Goal: Task Accomplishment & Management: Use online tool/utility

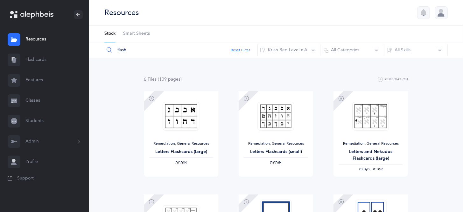
click at [44, 60] on link "Flashcards" at bounding box center [44, 60] width 89 height 20
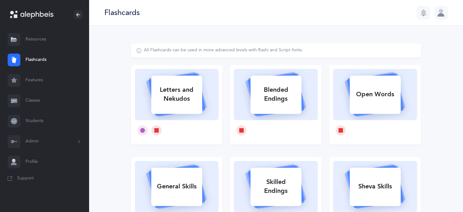
click at [158, 89] on div "Letters and Nekudos" at bounding box center [176, 94] width 51 height 25
select select "4"
select select "27"
select select "single"
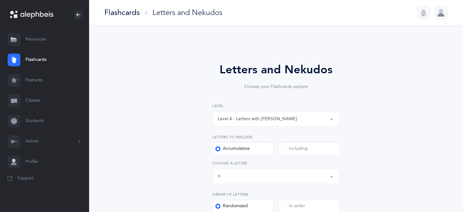
click at [329, 120] on div "Level 4 - Letters with [PERSON_NAME]" at bounding box center [276, 118] width 117 height 11
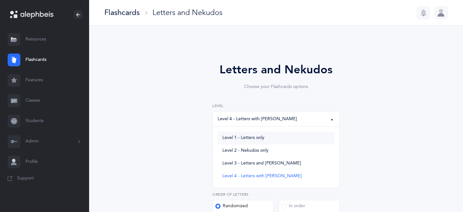
click at [276, 137] on link "Level 1 - Letters only" at bounding box center [276, 138] width 117 height 13
select select "1"
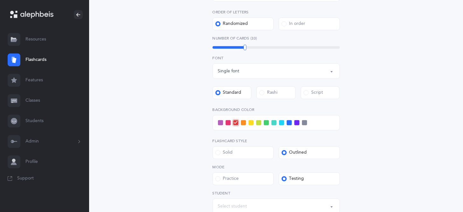
scroll to position [265, 0]
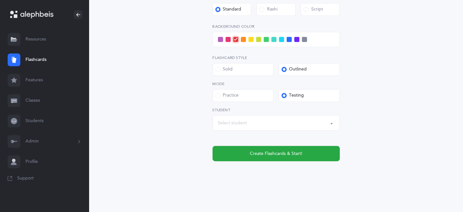
click at [331, 123] on button "Select student" at bounding box center [276, 122] width 127 height 15
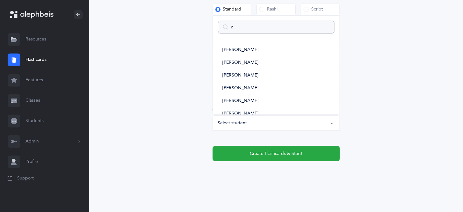
type input "za"
select select
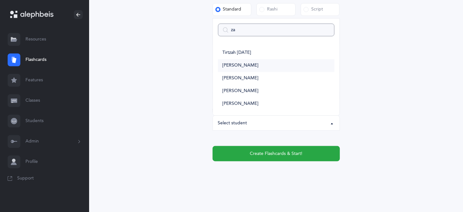
type input "za"
click at [264, 65] on link "[PERSON_NAME]" at bounding box center [276, 65] width 117 height 13
select select "14477"
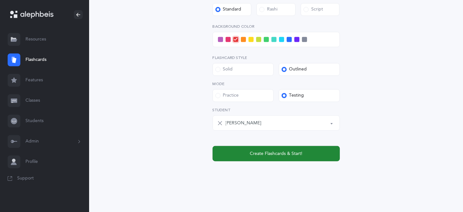
click at [270, 157] on button "Create Flashcards & Start!" at bounding box center [276, 153] width 127 height 15
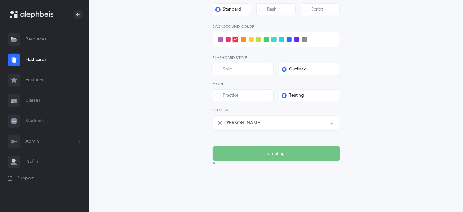
scroll to position [0, 0]
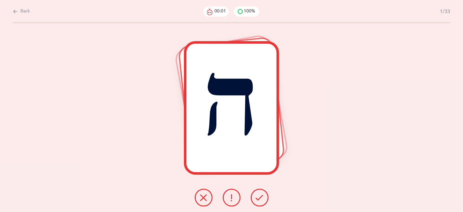
click at [257, 196] on icon at bounding box center [260, 198] width 8 height 8
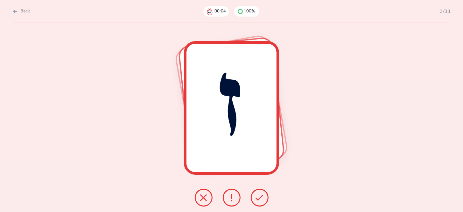
click at [257, 196] on icon at bounding box center [260, 198] width 8 height 8
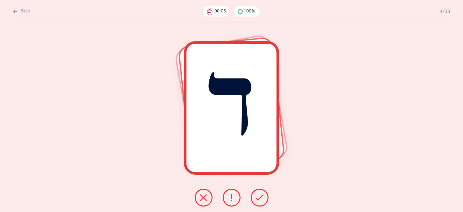
click at [257, 196] on icon at bounding box center [260, 198] width 8 height 8
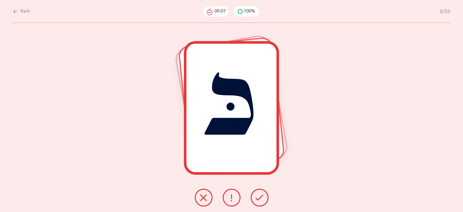
click at [257, 196] on icon at bounding box center [260, 198] width 8 height 8
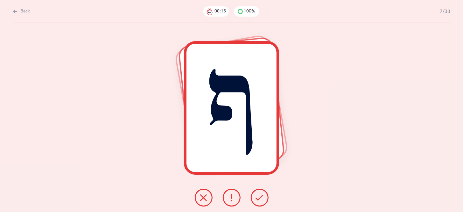
click at [203, 200] on icon at bounding box center [204, 198] width 8 height 8
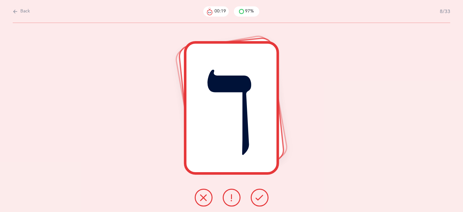
click at [258, 203] on button at bounding box center [260, 198] width 18 height 18
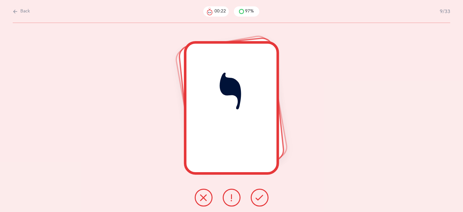
click at [259, 199] on icon at bounding box center [260, 198] width 8 height 8
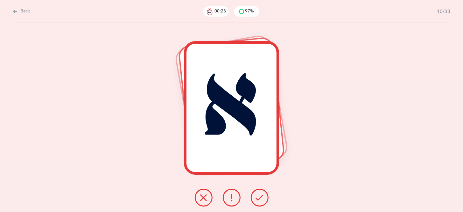
click at [259, 199] on icon at bounding box center [260, 198] width 8 height 8
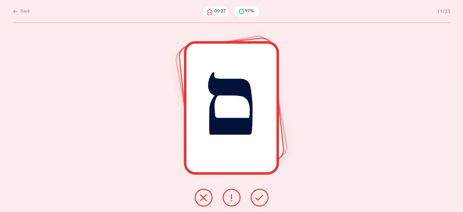
click at [259, 199] on icon at bounding box center [260, 198] width 8 height 8
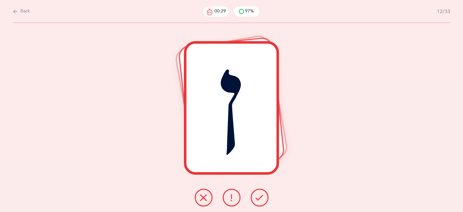
click at [259, 199] on icon at bounding box center [260, 198] width 8 height 8
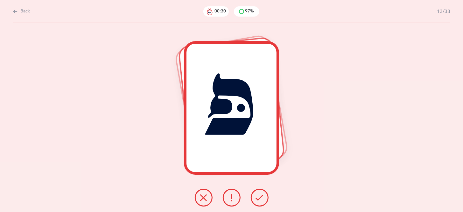
click at [259, 199] on icon at bounding box center [260, 198] width 8 height 8
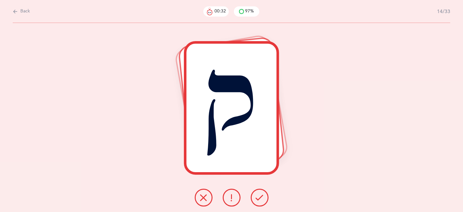
click at [259, 199] on icon at bounding box center [260, 198] width 8 height 8
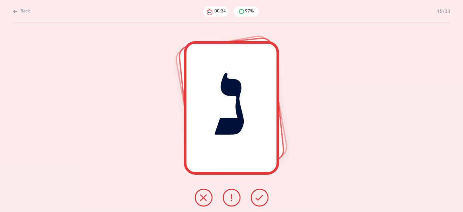
click at [259, 199] on icon at bounding box center [260, 198] width 8 height 8
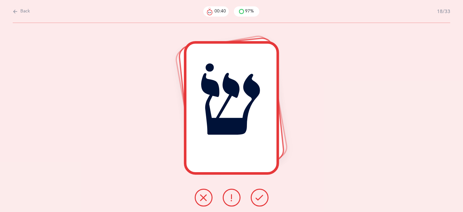
click at [259, 199] on icon at bounding box center [260, 198] width 8 height 8
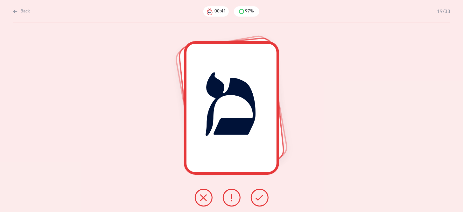
click at [259, 199] on icon at bounding box center [260, 198] width 8 height 8
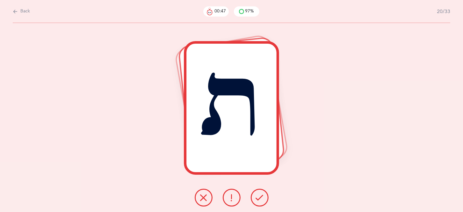
click at [205, 201] on icon at bounding box center [204, 198] width 8 height 8
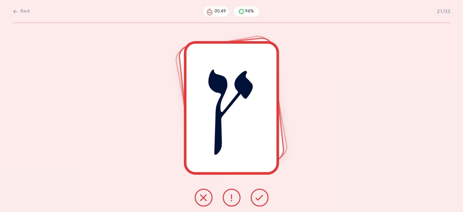
click at [255, 201] on button at bounding box center [260, 198] width 18 height 18
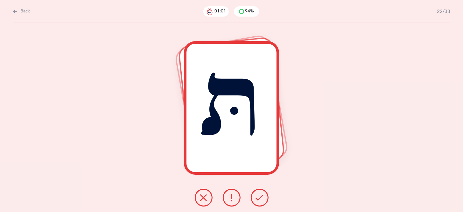
click at [210, 198] on button at bounding box center [204, 198] width 18 height 18
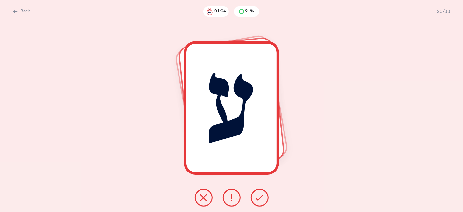
click at [261, 201] on icon at bounding box center [260, 198] width 8 height 8
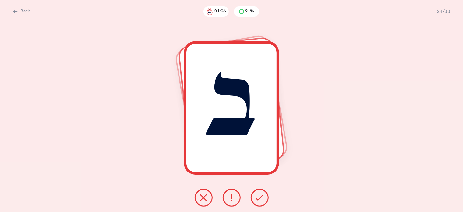
click at [261, 201] on icon at bounding box center [260, 198] width 8 height 8
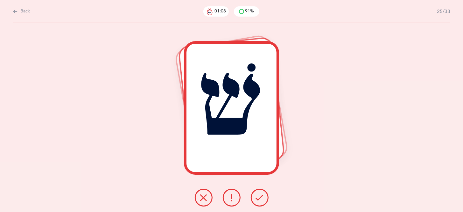
click at [261, 201] on icon at bounding box center [260, 198] width 8 height 8
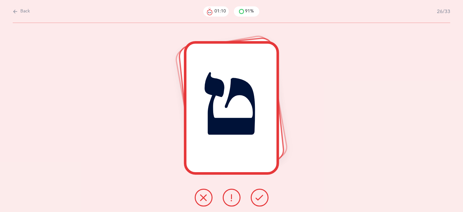
click at [261, 201] on icon at bounding box center [260, 198] width 8 height 8
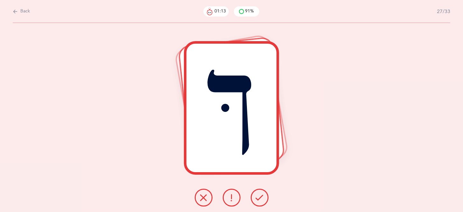
click at [261, 201] on icon at bounding box center [260, 198] width 8 height 8
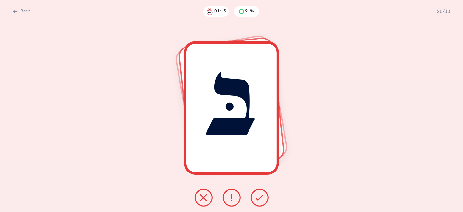
click at [261, 201] on icon at bounding box center [260, 198] width 8 height 8
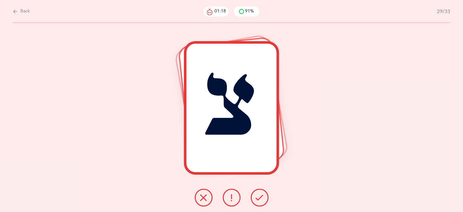
click at [261, 201] on icon at bounding box center [260, 198] width 8 height 8
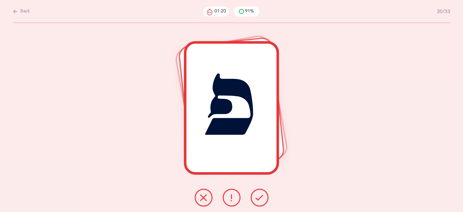
click at [261, 201] on icon at bounding box center [260, 198] width 8 height 8
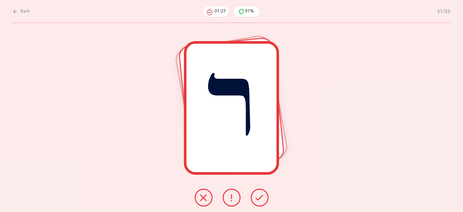
click at [261, 201] on icon at bounding box center [260, 198] width 8 height 8
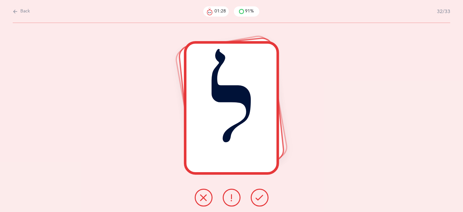
click at [261, 199] on icon at bounding box center [260, 198] width 8 height 8
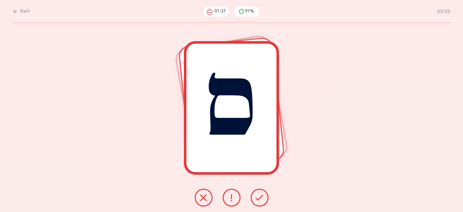
click at [204, 200] on icon at bounding box center [204, 198] width 8 height 8
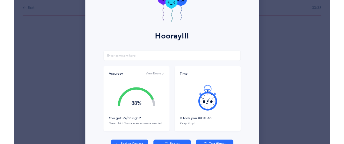
scroll to position [71, 0]
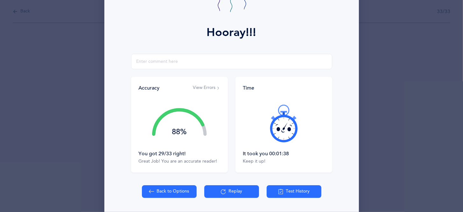
click at [211, 89] on button "View Errors" at bounding box center [206, 88] width 27 height 6
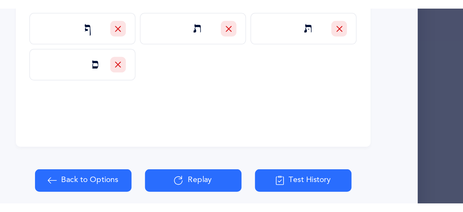
scroll to position [134, 0]
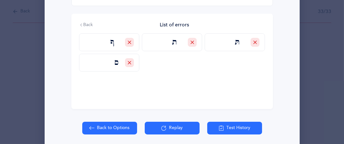
click at [176, 126] on button "Replay" at bounding box center [172, 128] width 55 height 13
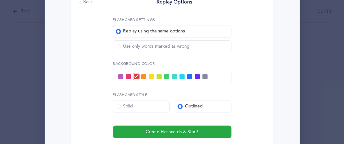
click at [118, 49] on span at bounding box center [118, 46] width 5 height 5
click at [0, 0] on input "Use only words marked as wrong" at bounding box center [0, 0] width 0 height 0
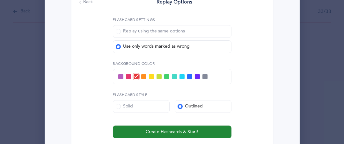
click at [181, 135] on span "Create Flashcards & Start!" at bounding box center [172, 132] width 53 height 7
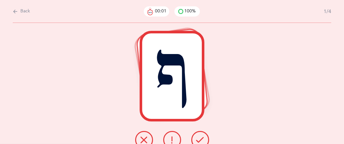
click at [201, 137] on icon at bounding box center [200, 140] width 8 height 8
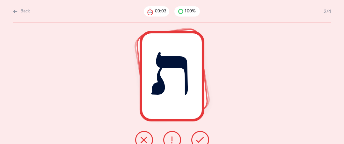
click at [201, 137] on icon at bounding box center [200, 140] width 8 height 8
click at [200, 136] on icon at bounding box center [200, 140] width 8 height 8
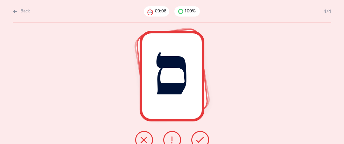
click at [200, 136] on icon at bounding box center [200, 140] width 8 height 8
drag, startPoint x: 203, startPoint y: 111, endPoint x: 202, endPoint y: 114, distance: 3.2
click at [203, 111] on div "ס" at bounding box center [171, 76] width 65 height 91
click at [202, 122] on div "ס" at bounding box center [172, 83] width 344 height 121
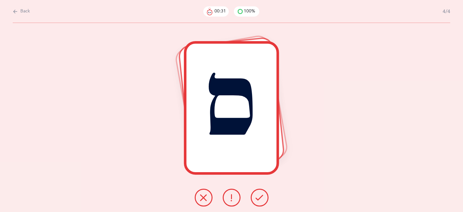
click at [29, 11] on span "Back" at bounding box center [25, 11] width 10 height 6
select select "27"
select select "single"
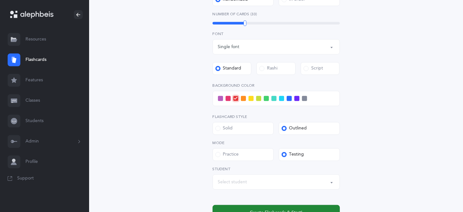
scroll to position [265, 0]
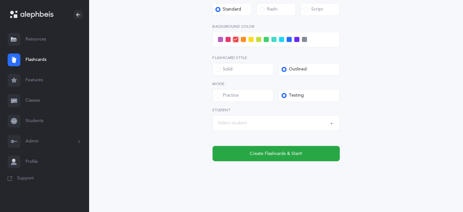
click at [333, 123] on button "Select student" at bounding box center [276, 122] width 127 height 15
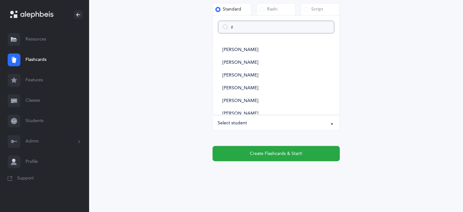
type input "za"
select select
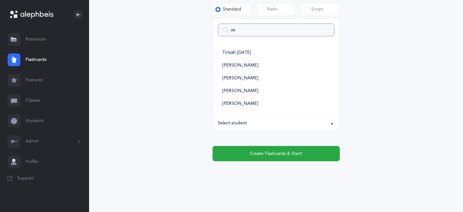
type input "zac"
select select
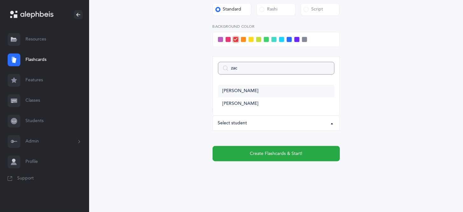
type input "zac"
click at [268, 89] on link "[PERSON_NAME]" at bounding box center [276, 91] width 117 height 13
select select "14477"
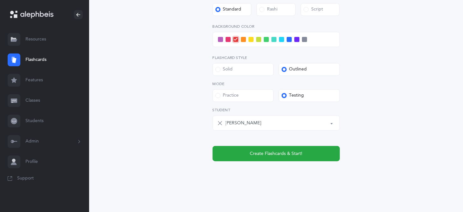
click at [243, 39] on span at bounding box center [243, 39] width 5 height 5
click at [0, 0] on input "checkbox" at bounding box center [0, 0] width 0 height 0
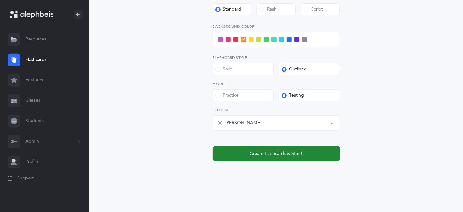
click at [289, 159] on button "Create Flashcards & Start!" at bounding box center [276, 153] width 127 height 15
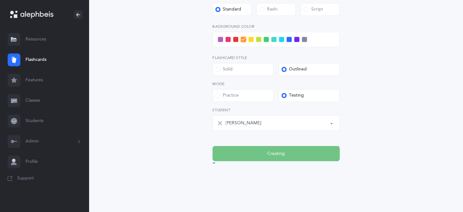
scroll to position [0, 0]
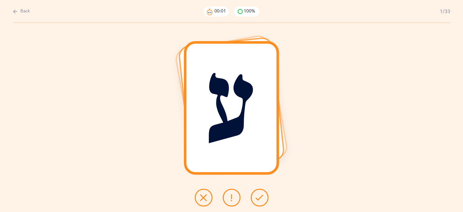
click at [262, 194] on icon at bounding box center [260, 198] width 8 height 8
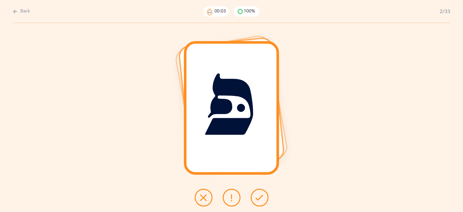
click at [261, 197] on icon at bounding box center [260, 198] width 8 height 8
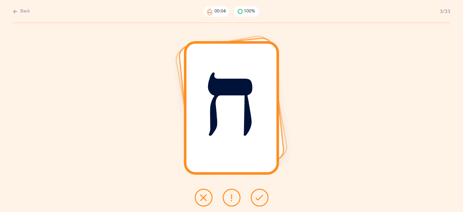
click at [261, 197] on icon at bounding box center [260, 198] width 8 height 8
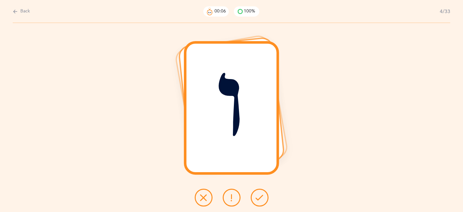
click at [261, 197] on icon at bounding box center [260, 198] width 8 height 8
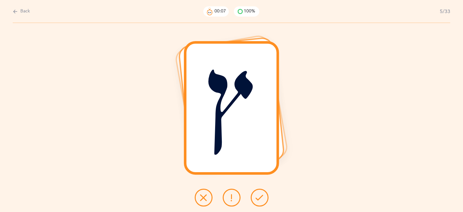
click at [261, 197] on icon at bounding box center [260, 198] width 8 height 8
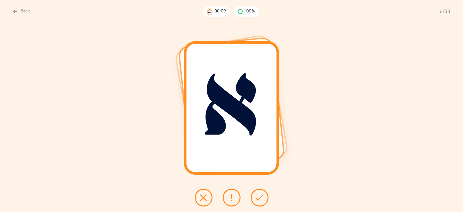
click at [261, 197] on icon at bounding box center [260, 198] width 8 height 8
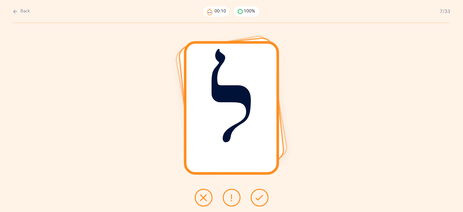
click at [261, 197] on icon at bounding box center [260, 198] width 8 height 8
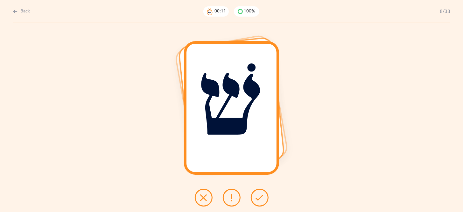
click at [261, 197] on icon at bounding box center [260, 198] width 8 height 8
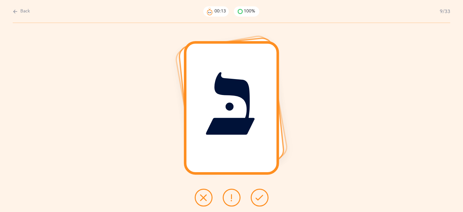
click at [261, 197] on icon at bounding box center [260, 198] width 8 height 8
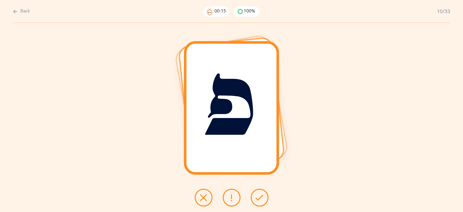
click at [261, 197] on icon at bounding box center [260, 198] width 8 height 8
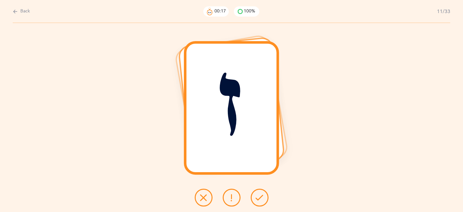
click at [260, 197] on icon at bounding box center [260, 198] width 8 height 8
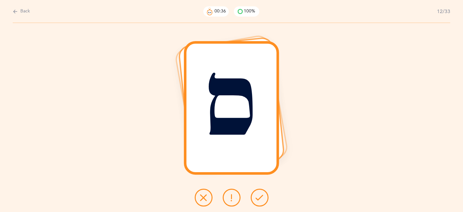
click at [203, 198] on icon at bounding box center [204, 198] width 8 height 8
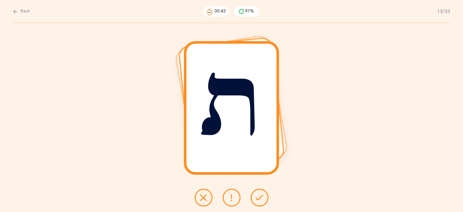
click at [206, 194] on icon at bounding box center [204, 198] width 8 height 8
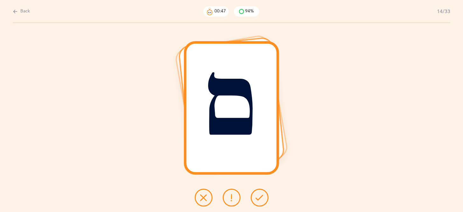
click at [261, 199] on icon at bounding box center [260, 198] width 8 height 8
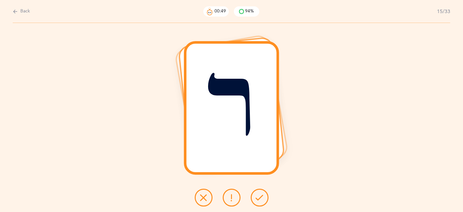
click at [261, 199] on icon at bounding box center [260, 198] width 8 height 8
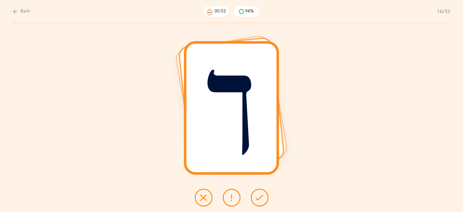
click at [261, 199] on icon at bounding box center [260, 198] width 8 height 8
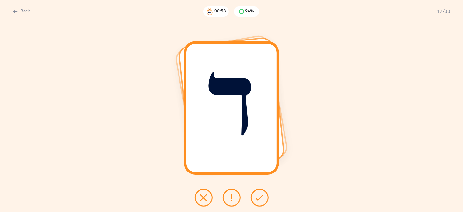
click at [261, 199] on icon at bounding box center [260, 198] width 8 height 8
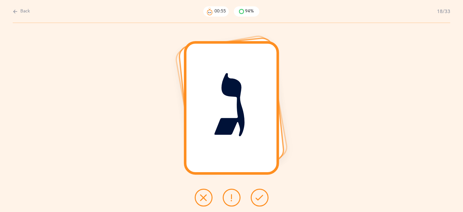
click at [261, 199] on icon at bounding box center [260, 198] width 8 height 8
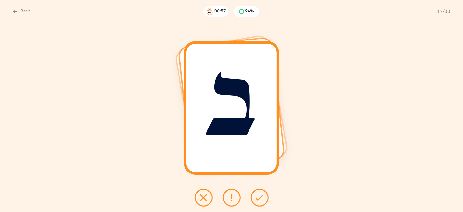
click at [261, 199] on icon at bounding box center [260, 198] width 8 height 8
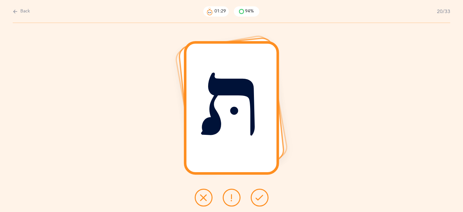
click at [205, 198] on icon at bounding box center [204, 198] width 8 height 8
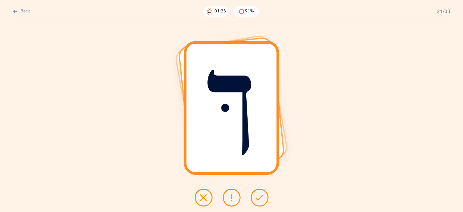
click at [262, 199] on icon at bounding box center [260, 198] width 8 height 8
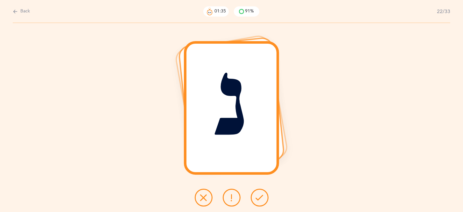
click at [262, 199] on icon at bounding box center [260, 198] width 8 height 8
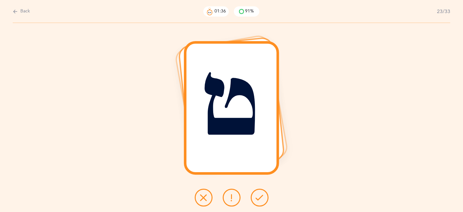
click at [262, 199] on icon at bounding box center [260, 198] width 8 height 8
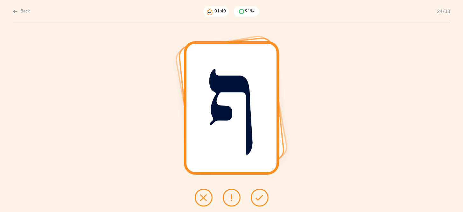
click at [264, 198] on button at bounding box center [260, 198] width 18 height 18
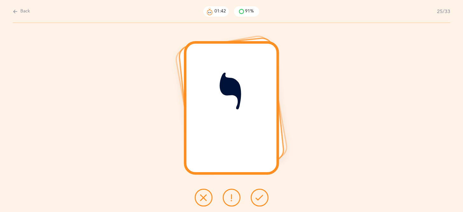
click at [264, 198] on button at bounding box center [260, 198] width 18 height 18
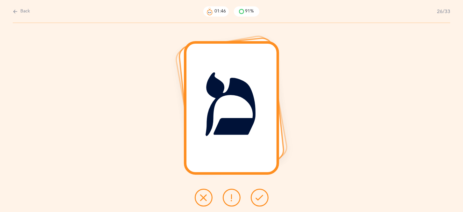
click at [264, 198] on button at bounding box center [260, 198] width 18 height 18
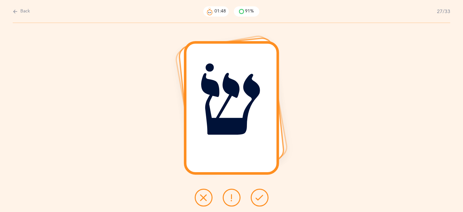
click at [264, 198] on button at bounding box center [260, 198] width 18 height 18
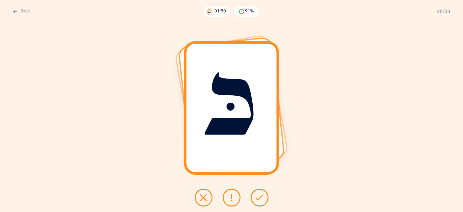
click at [264, 198] on button at bounding box center [260, 198] width 18 height 18
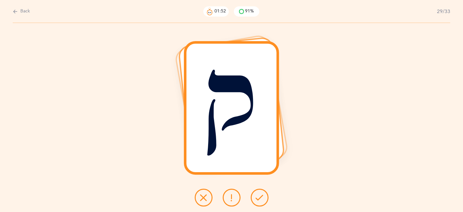
click at [264, 198] on button at bounding box center [260, 198] width 18 height 18
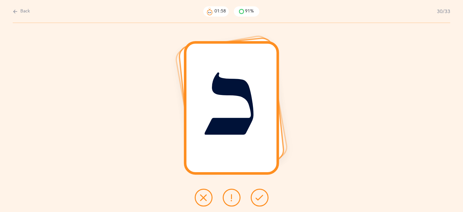
click at [260, 199] on icon at bounding box center [260, 198] width 8 height 8
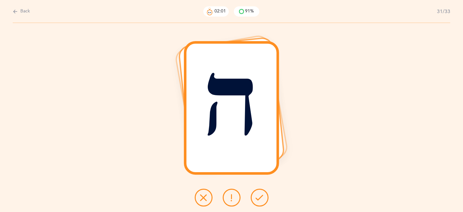
click at [260, 198] on icon at bounding box center [260, 198] width 8 height 8
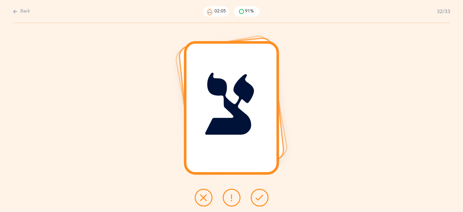
click at [260, 198] on icon at bounding box center [260, 198] width 8 height 8
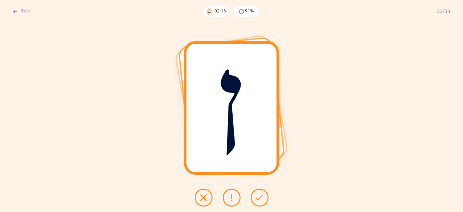
click at [267, 195] on button at bounding box center [260, 198] width 18 height 18
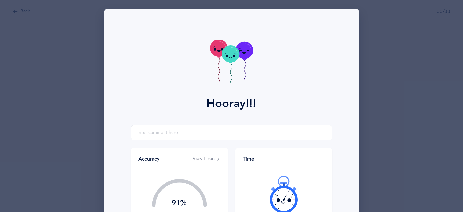
click at [264, 196] on div at bounding box center [284, 193] width 82 height 53
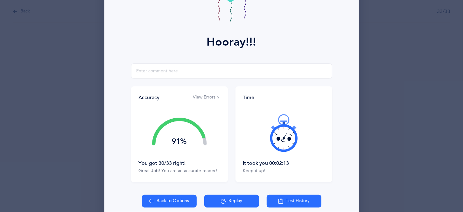
scroll to position [78, 0]
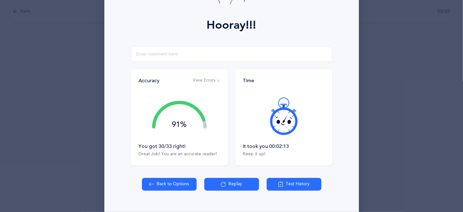
click at [214, 81] on button "View Errors" at bounding box center [206, 80] width 27 height 6
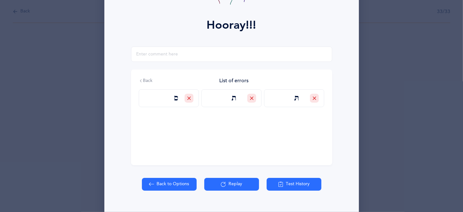
click at [233, 185] on button "Replay" at bounding box center [231, 184] width 55 height 13
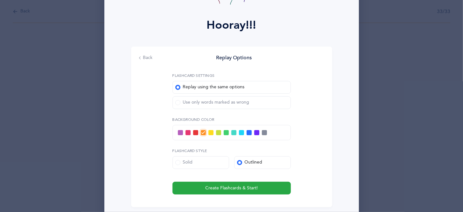
click at [179, 102] on span at bounding box center [177, 102] width 5 height 5
click at [0, 0] on input "Use only words marked as wrong" at bounding box center [0, 0] width 0 height 0
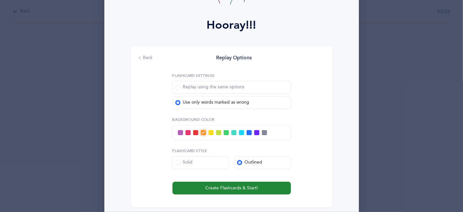
click at [252, 191] on button "Create Flashcards & Start!" at bounding box center [232, 188] width 118 height 13
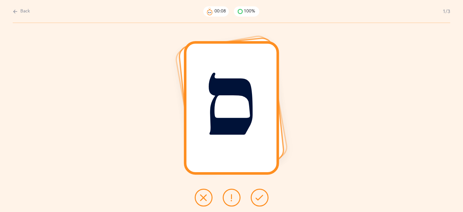
click at [232, 194] on icon at bounding box center [232, 198] width 8 height 8
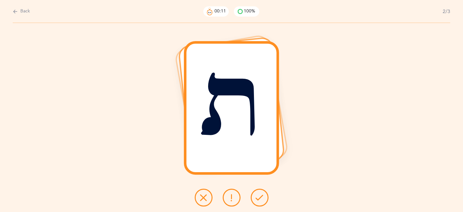
click at [254, 199] on button at bounding box center [260, 198] width 18 height 18
click at [259, 197] on icon at bounding box center [260, 198] width 8 height 8
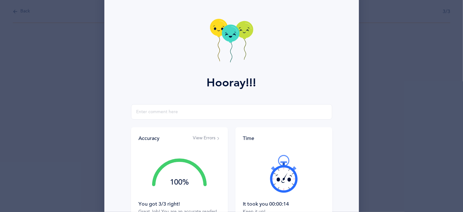
scroll to position [91, 0]
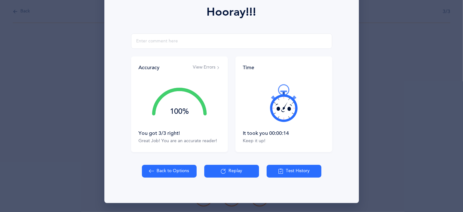
click at [182, 175] on button "Back to Options" at bounding box center [169, 171] width 55 height 13
select select "27"
select select "single"
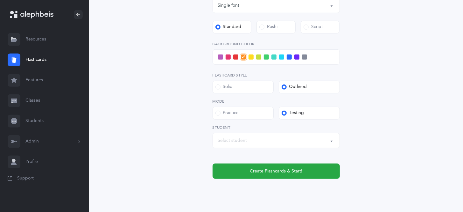
scroll to position [249, 0]
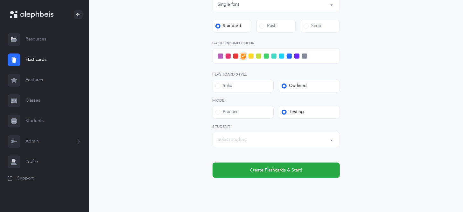
click at [334, 141] on button "Select student" at bounding box center [276, 139] width 127 height 15
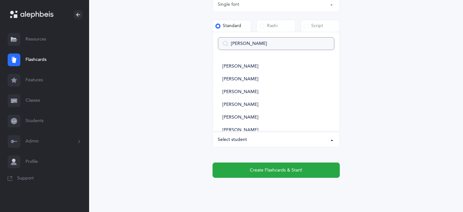
type input "benjo"
select select
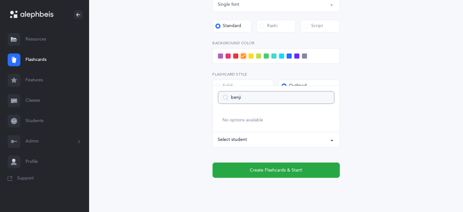
type input "[PERSON_NAME]"
select select
type input "[PERSON_NAME]"
click at [258, 123] on link "[PERSON_NAME]" at bounding box center [276, 120] width 117 height 13
select select "8594"
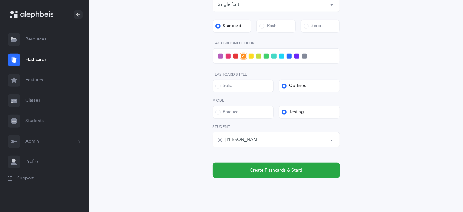
click at [227, 58] on span at bounding box center [228, 55] width 5 height 5
click at [0, 0] on input "checkbox" at bounding box center [0, 0] width 0 height 0
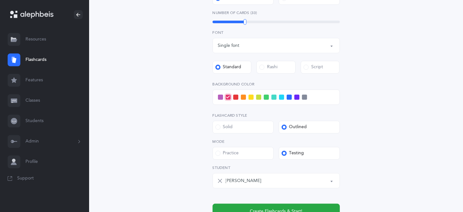
scroll to position [198, 0]
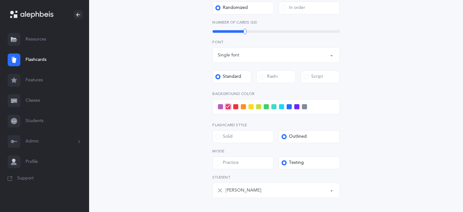
click at [219, 106] on span at bounding box center [220, 106] width 5 height 5
click at [0, 0] on input "checkbox" at bounding box center [0, 0] width 0 height 0
click at [297, 105] on span at bounding box center [297, 106] width 5 height 5
click at [0, 0] on input "checkbox" at bounding box center [0, 0] width 0 height 0
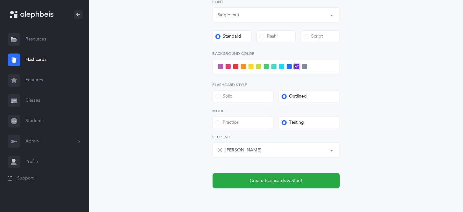
scroll to position [241, 0]
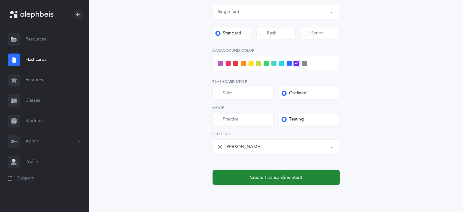
click at [288, 181] on button "Create Flashcards & Start!" at bounding box center [276, 177] width 127 height 15
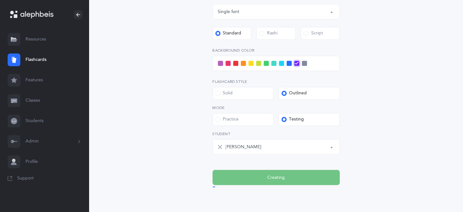
scroll to position [0, 0]
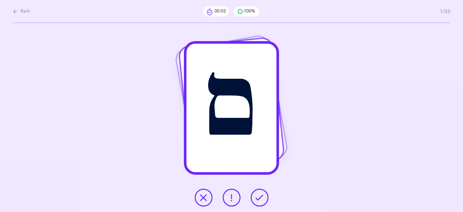
click at [259, 201] on button at bounding box center [260, 198] width 18 height 18
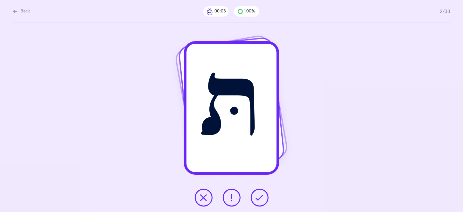
click at [259, 201] on button at bounding box center [260, 198] width 18 height 18
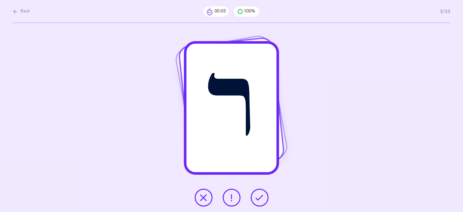
click at [260, 202] on button at bounding box center [260, 198] width 18 height 18
click at [261, 203] on button at bounding box center [260, 198] width 18 height 18
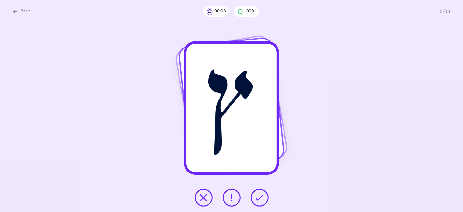
click at [261, 203] on button at bounding box center [260, 198] width 18 height 18
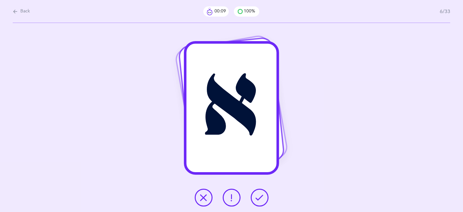
click at [261, 203] on button at bounding box center [260, 198] width 18 height 18
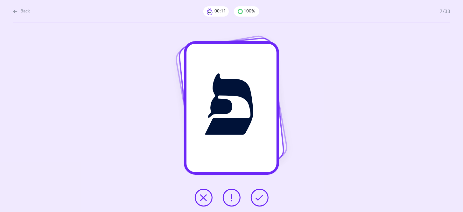
click at [261, 203] on button at bounding box center [260, 198] width 18 height 18
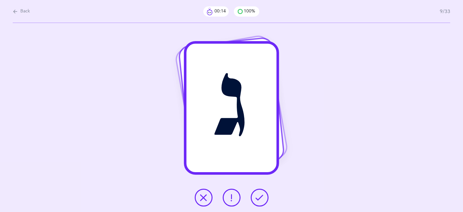
click at [261, 203] on button at bounding box center [260, 198] width 18 height 18
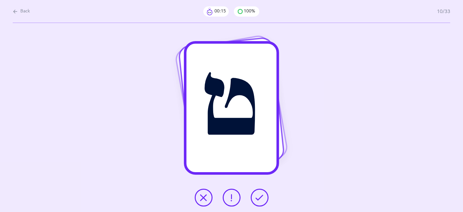
click at [261, 203] on button at bounding box center [260, 198] width 18 height 18
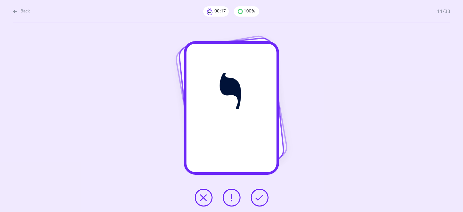
click at [261, 203] on button at bounding box center [260, 198] width 18 height 18
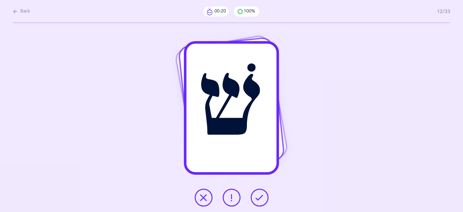
click at [207, 199] on icon at bounding box center [204, 198] width 8 height 8
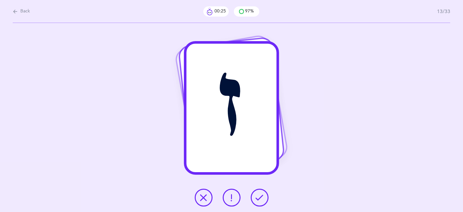
click at [232, 197] on icon at bounding box center [232, 198] width 8 height 8
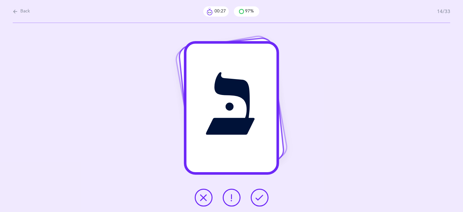
click at [263, 199] on icon at bounding box center [260, 198] width 8 height 8
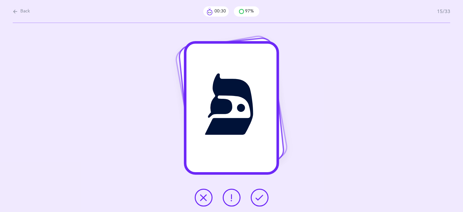
click at [206, 198] on icon at bounding box center [204, 198] width 8 height 8
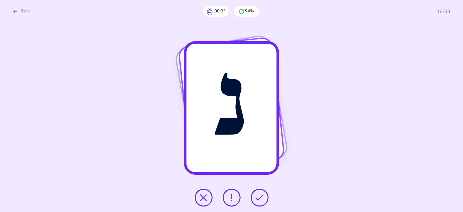
click at [263, 198] on icon at bounding box center [260, 198] width 8 height 8
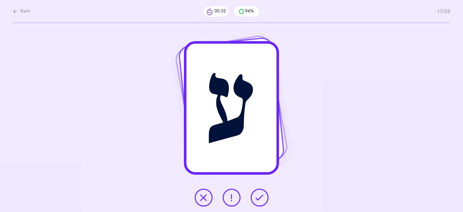
click at [263, 198] on icon at bounding box center [260, 198] width 8 height 8
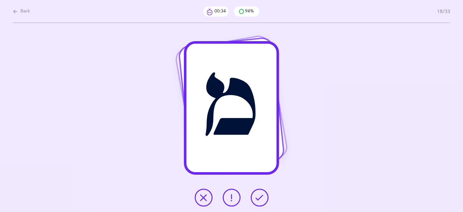
click at [263, 198] on icon at bounding box center [260, 198] width 8 height 8
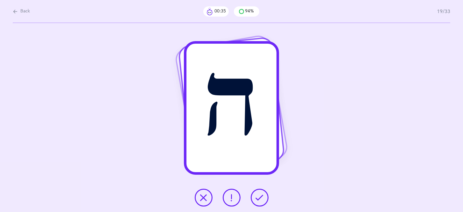
click at [262, 199] on icon at bounding box center [260, 198] width 8 height 8
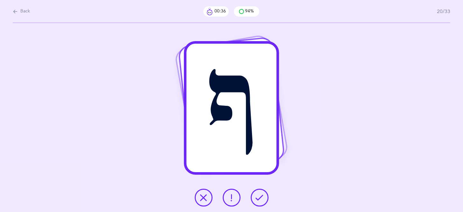
click at [262, 199] on icon at bounding box center [260, 198] width 8 height 8
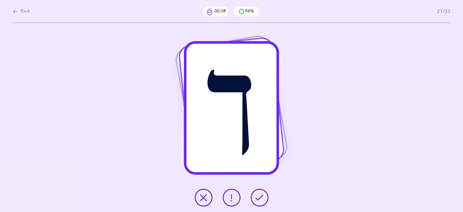
click at [262, 199] on icon at bounding box center [260, 198] width 8 height 8
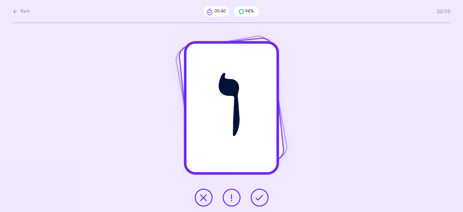
click at [255, 202] on button at bounding box center [260, 198] width 18 height 18
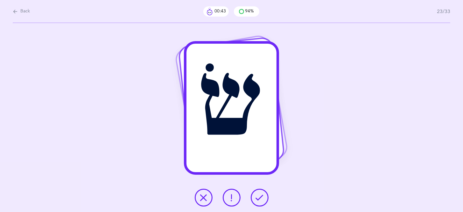
click at [258, 196] on icon at bounding box center [260, 198] width 8 height 8
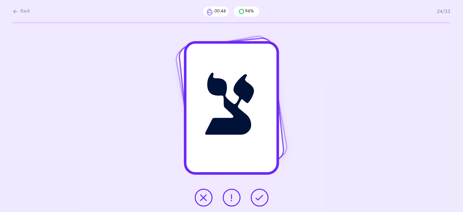
click at [258, 197] on icon at bounding box center [260, 198] width 8 height 8
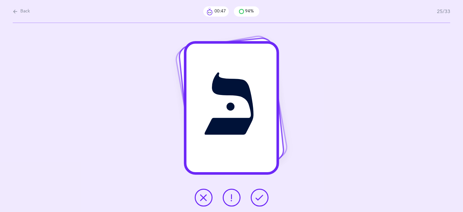
click at [258, 197] on icon at bounding box center [260, 198] width 8 height 8
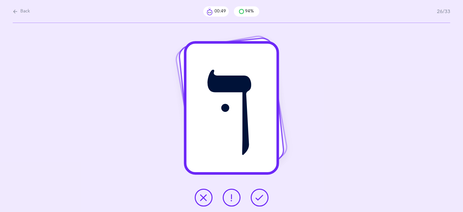
click at [258, 196] on icon at bounding box center [260, 198] width 8 height 8
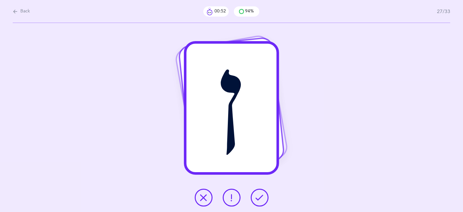
click at [258, 196] on icon at bounding box center [260, 198] width 8 height 8
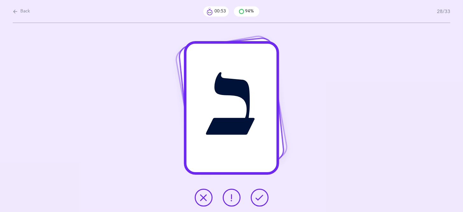
click at [258, 196] on icon at bounding box center [260, 198] width 8 height 8
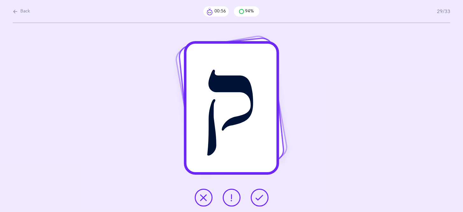
click at [258, 196] on icon at bounding box center [260, 198] width 8 height 8
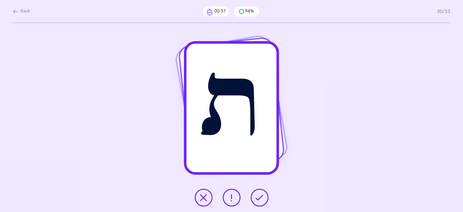
click at [259, 196] on icon at bounding box center [260, 198] width 8 height 8
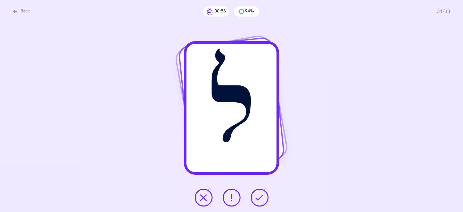
click at [259, 196] on icon at bounding box center [260, 198] width 8 height 8
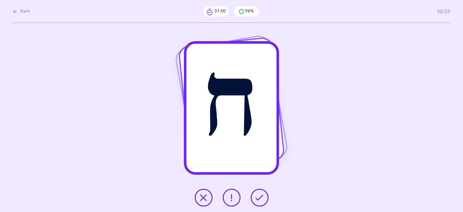
click at [259, 196] on icon at bounding box center [260, 198] width 8 height 8
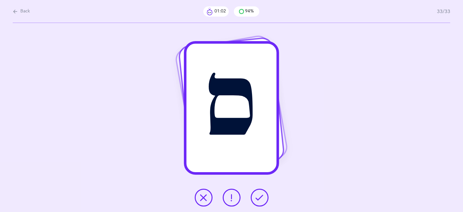
click at [260, 197] on icon at bounding box center [260, 198] width 8 height 8
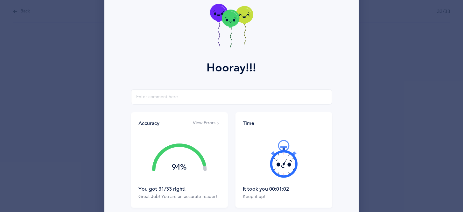
scroll to position [91, 0]
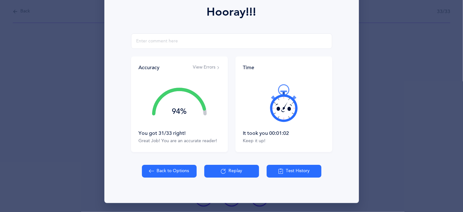
click at [202, 68] on button "View Errors" at bounding box center [206, 67] width 27 height 6
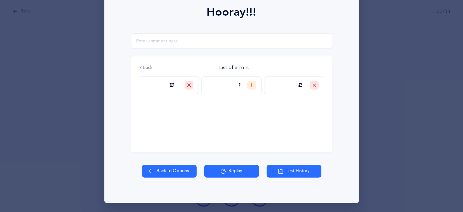
click at [227, 169] on button "Replay" at bounding box center [231, 171] width 55 height 13
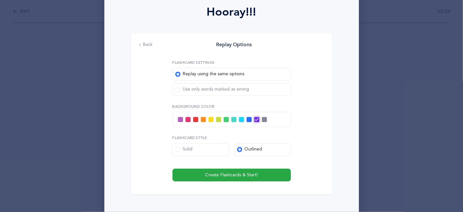
click at [180, 92] on div "Use only words marked as wrong" at bounding box center [212, 89] width 74 height 6
click at [0, 0] on input "Use only words marked as wrong" at bounding box center [0, 0] width 0 height 0
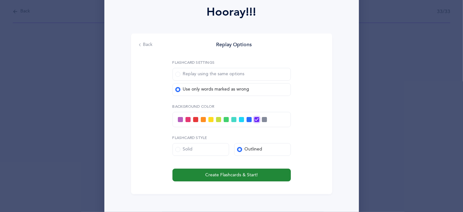
click at [227, 174] on span "Create Flashcards & Start!" at bounding box center [231, 175] width 53 height 7
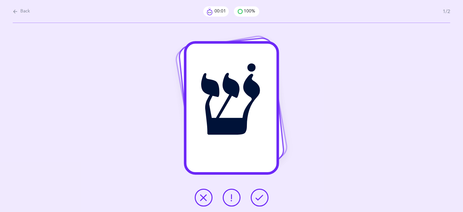
click at [257, 202] on button at bounding box center [260, 198] width 18 height 18
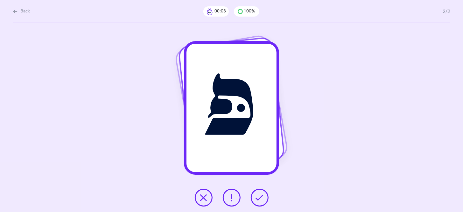
click at [257, 202] on button at bounding box center [260, 198] width 18 height 18
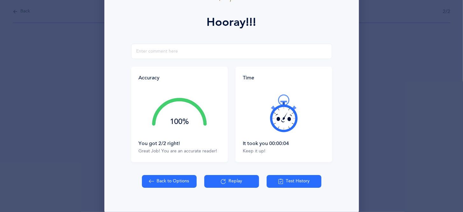
scroll to position [82, 0]
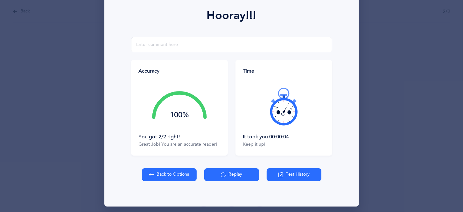
click at [238, 172] on button "Replay" at bounding box center [231, 174] width 55 height 13
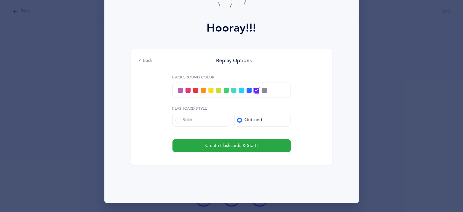
scroll to position [75, 0]
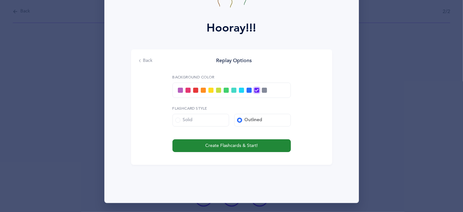
click at [232, 149] on button "Create Flashcards & Start!" at bounding box center [232, 145] width 118 height 13
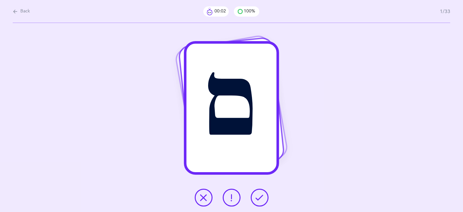
click at [234, 199] on icon at bounding box center [232, 198] width 8 height 8
click at [260, 196] on icon at bounding box center [260, 198] width 8 height 8
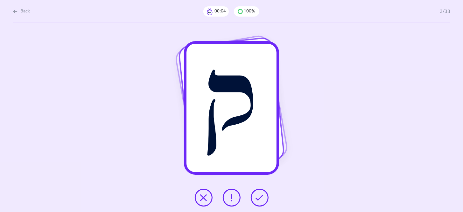
click at [260, 196] on icon at bounding box center [260, 198] width 8 height 8
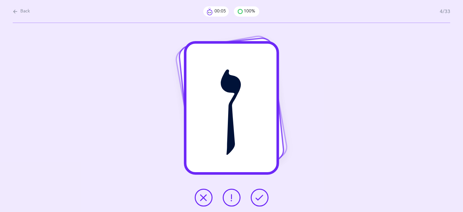
click at [260, 196] on icon at bounding box center [260, 198] width 8 height 8
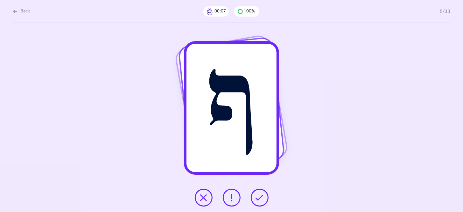
click at [260, 196] on icon at bounding box center [260, 198] width 8 height 8
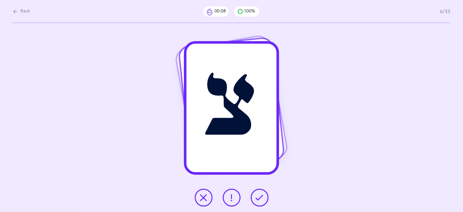
click at [260, 196] on icon at bounding box center [260, 198] width 8 height 8
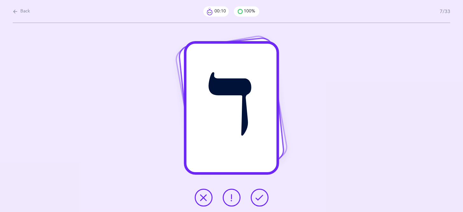
click at [260, 196] on icon at bounding box center [260, 198] width 8 height 8
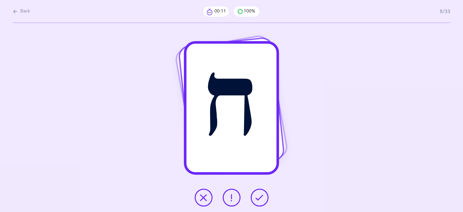
click at [260, 196] on icon at bounding box center [260, 198] width 8 height 8
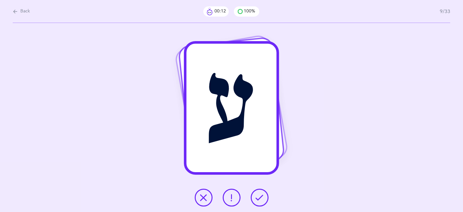
click at [260, 196] on icon at bounding box center [260, 198] width 8 height 8
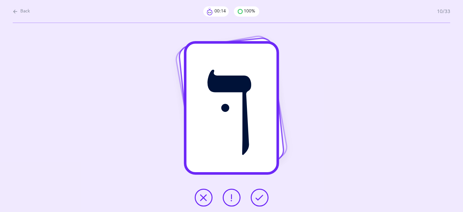
click at [260, 196] on icon at bounding box center [260, 198] width 8 height 8
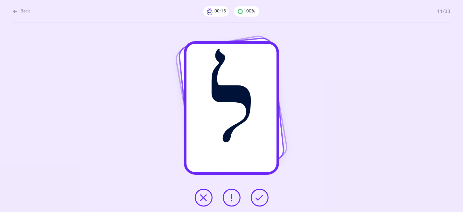
click at [260, 196] on icon at bounding box center [260, 198] width 8 height 8
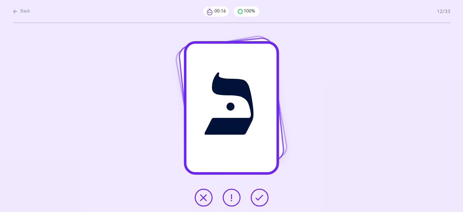
click at [261, 196] on icon at bounding box center [260, 198] width 8 height 8
click at [238, 197] on button at bounding box center [232, 198] width 18 height 18
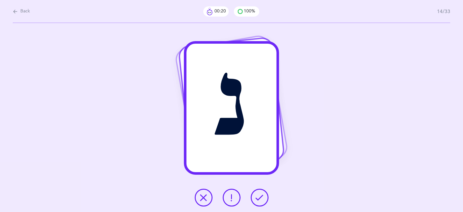
click at [257, 196] on icon at bounding box center [260, 198] width 8 height 8
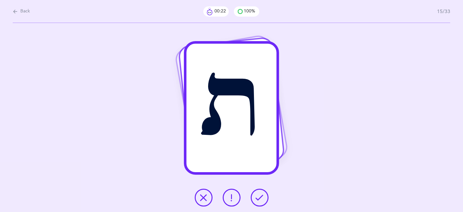
click at [256, 197] on icon at bounding box center [260, 198] width 8 height 8
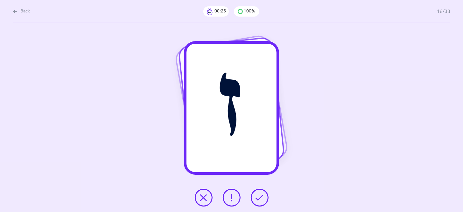
click at [232, 198] on icon at bounding box center [232, 198] width 8 height 8
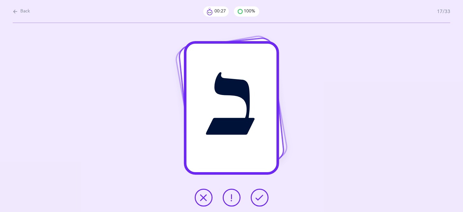
click at [257, 197] on icon at bounding box center [260, 198] width 8 height 8
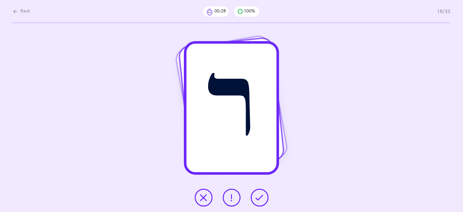
click at [257, 197] on icon at bounding box center [260, 198] width 8 height 8
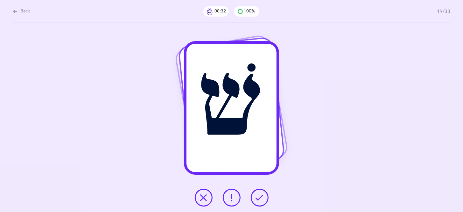
click at [209, 198] on button at bounding box center [204, 198] width 18 height 18
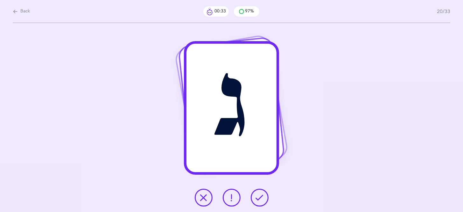
click at [253, 204] on div at bounding box center [232, 198] width 84 height 18
click at [253, 203] on button at bounding box center [260, 198] width 18 height 18
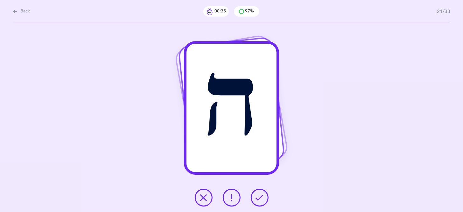
click at [261, 195] on icon at bounding box center [260, 198] width 8 height 8
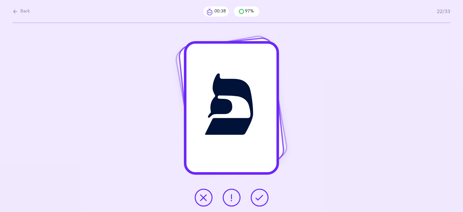
click at [261, 195] on icon at bounding box center [260, 198] width 8 height 8
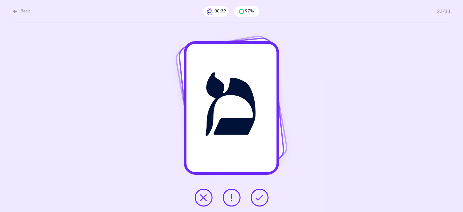
click at [261, 195] on icon at bounding box center [260, 198] width 8 height 8
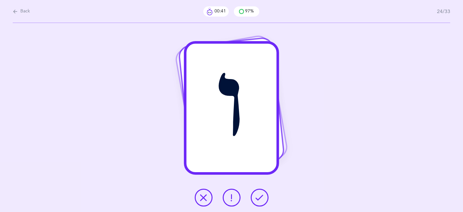
click at [261, 195] on icon at bounding box center [260, 198] width 8 height 8
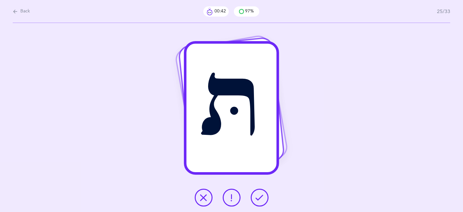
click at [261, 195] on icon at bounding box center [260, 198] width 8 height 8
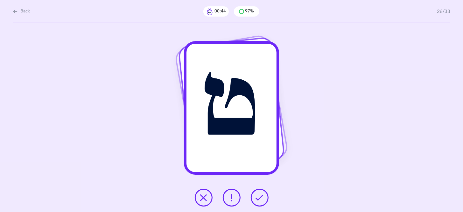
click at [261, 195] on icon at bounding box center [260, 198] width 8 height 8
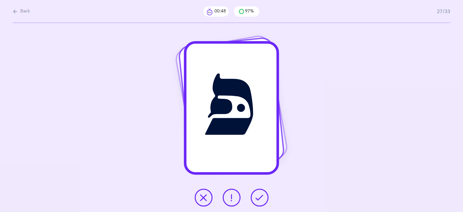
click at [208, 199] on button at bounding box center [204, 198] width 18 height 18
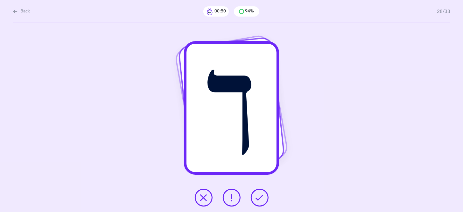
click at [259, 196] on icon at bounding box center [260, 198] width 8 height 8
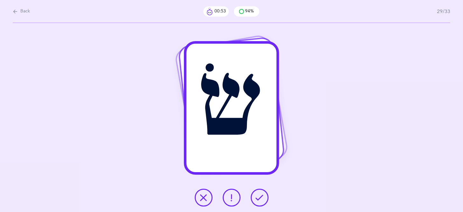
click at [263, 198] on icon at bounding box center [260, 198] width 8 height 8
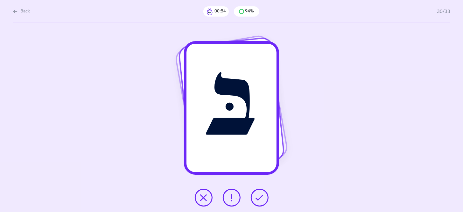
click at [263, 198] on icon at bounding box center [260, 198] width 8 height 8
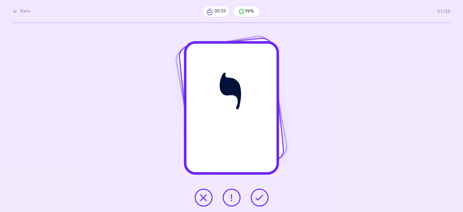
click at [263, 198] on icon at bounding box center [260, 198] width 8 height 8
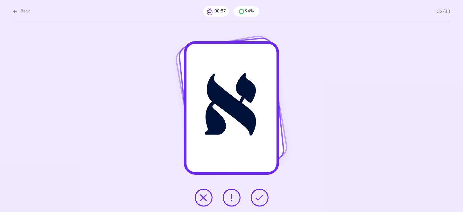
click at [263, 198] on icon at bounding box center [260, 198] width 8 height 8
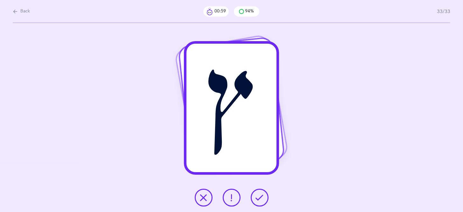
click at [262, 196] on icon at bounding box center [260, 198] width 8 height 8
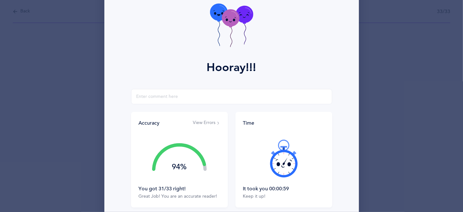
scroll to position [45, 0]
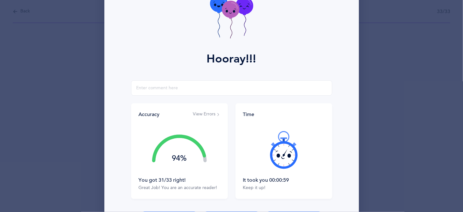
click at [205, 112] on button "View Errors" at bounding box center [206, 114] width 27 height 6
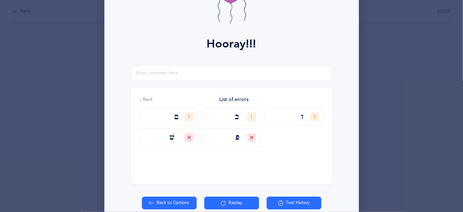
scroll to position [67, 0]
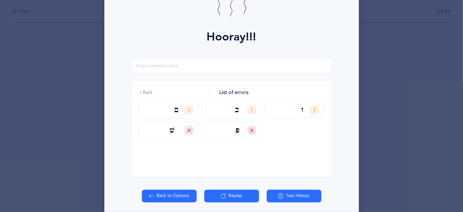
click at [228, 197] on button "Replay" at bounding box center [231, 195] width 55 height 13
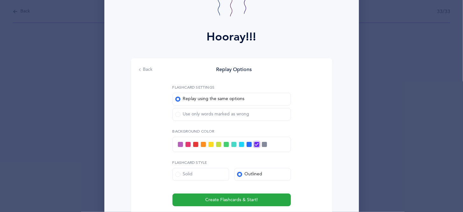
click at [180, 115] on div "Use only words marked as wrong" at bounding box center [212, 114] width 74 height 6
click at [0, 0] on input "Use only words marked as wrong" at bounding box center [0, 0] width 0 height 0
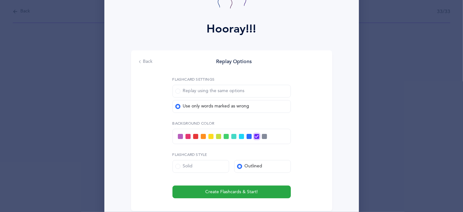
scroll to position [78, 0]
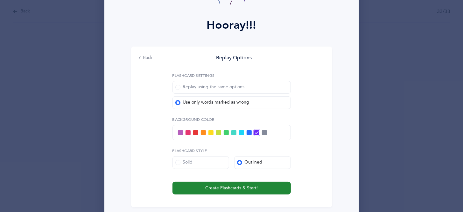
click at [230, 188] on span "Create Flashcards & Start!" at bounding box center [231, 188] width 53 height 7
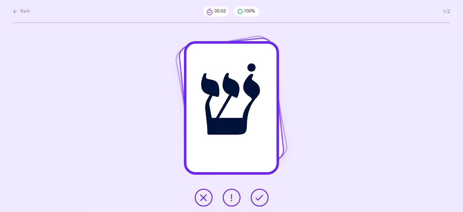
click at [257, 199] on icon at bounding box center [260, 198] width 8 height 8
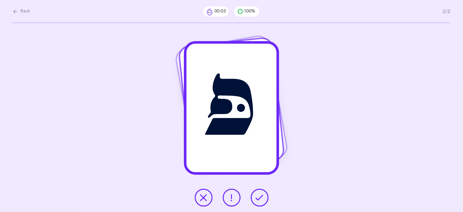
click at [256, 198] on icon at bounding box center [260, 198] width 8 height 8
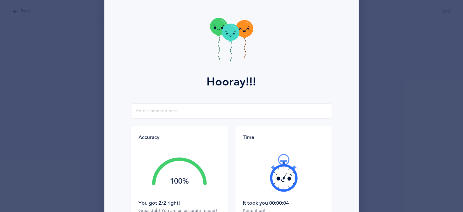
scroll to position [91, 0]
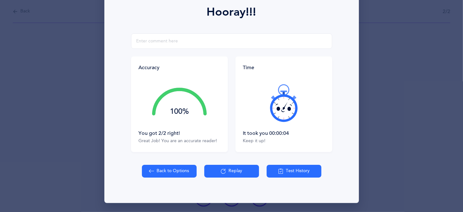
click at [226, 168] on icon at bounding box center [223, 170] width 5 height 7
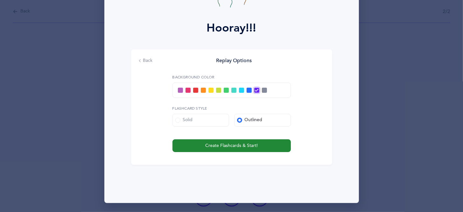
click at [236, 148] on span "Create Flashcards & Start!" at bounding box center [231, 145] width 53 height 7
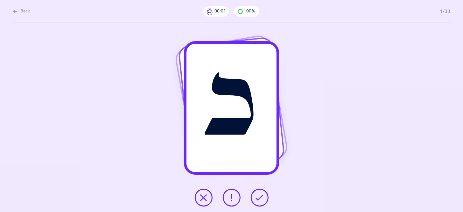
click at [262, 194] on icon at bounding box center [260, 198] width 8 height 8
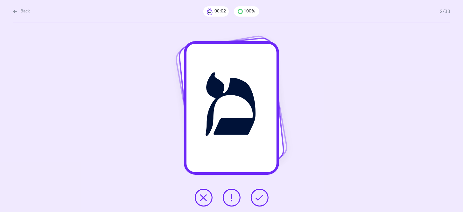
click at [262, 194] on icon at bounding box center [260, 198] width 8 height 8
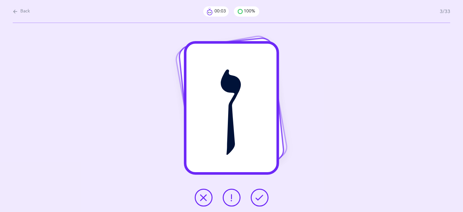
click at [262, 194] on icon at bounding box center [260, 198] width 8 height 8
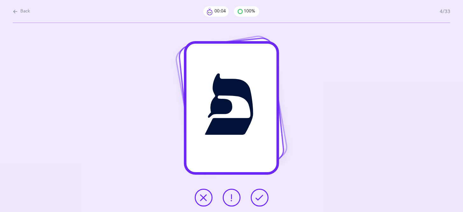
click at [262, 194] on icon at bounding box center [260, 198] width 8 height 8
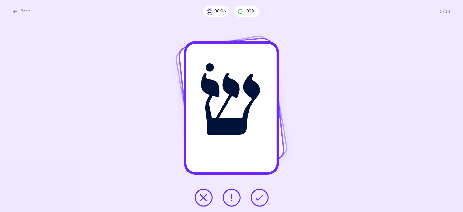
click at [262, 194] on icon at bounding box center [260, 198] width 8 height 8
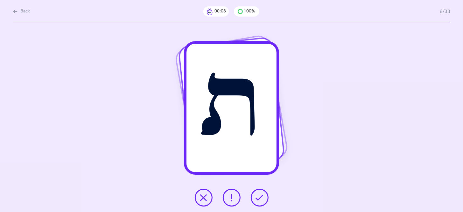
click at [262, 194] on icon at bounding box center [260, 198] width 8 height 8
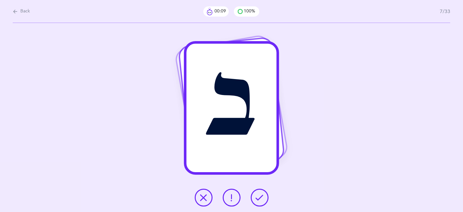
click at [262, 194] on icon at bounding box center [260, 198] width 8 height 8
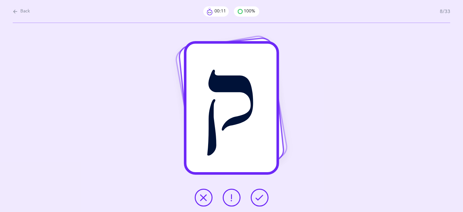
click at [262, 194] on icon at bounding box center [260, 198] width 8 height 8
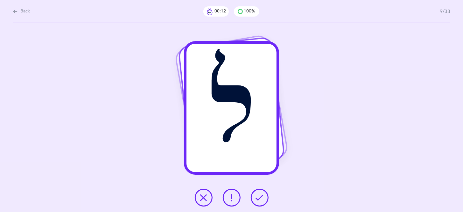
click at [262, 194] on icon at bounding box center [260, 198] width 8 height 8
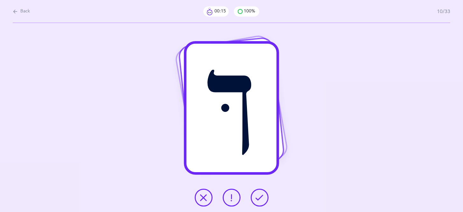
click at [237, 196] on button at bounding box center [232, 198] width 18 height 18
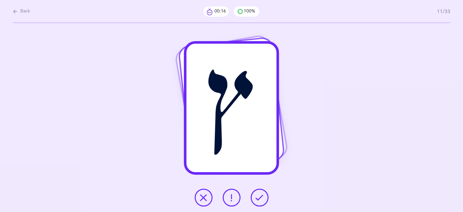
click at [263, 196] on icon at bounding box center [260, 198] width 8 height 8
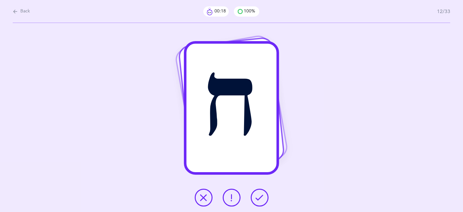
click at [263, 196] on icon at bounding box center [260, 198] width 8 height 8
click at [262, 196] on icon at bounding box center [260, 198] width 8 height 8
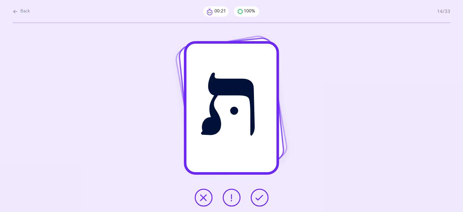
click at [262, 196] on icon at bounding box center [260, 198] width 8 height 8
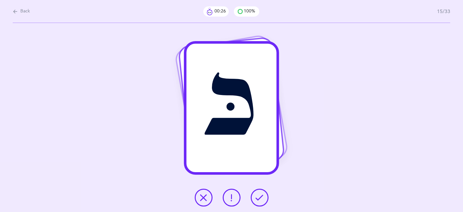
click at [235, 198] on icon at bounding box center [232, 198] width 8 height 8
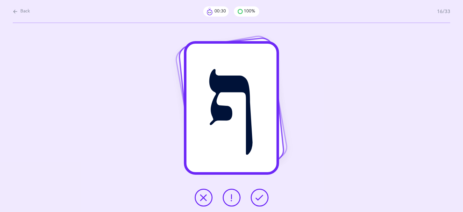
click at [257, 196] on icon at bounding box center [260, 198] width 8 height 8
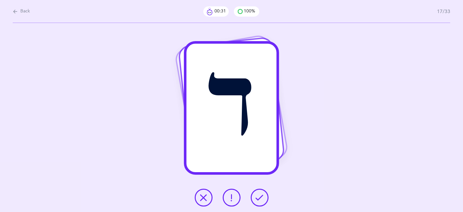
click at [258, 196] on icon at bounding box center [260, 198] width 8 height 8
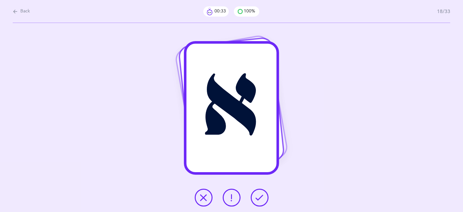
click at [258, 196] on icon at bounding box center [260, 198] width 8 height 8
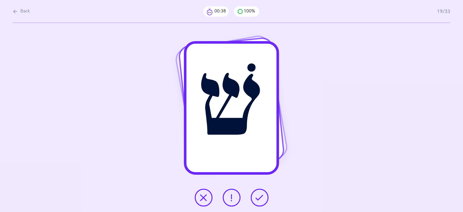
click at [211, 198] on button at bounding box center [204, 198] width 18 height 18
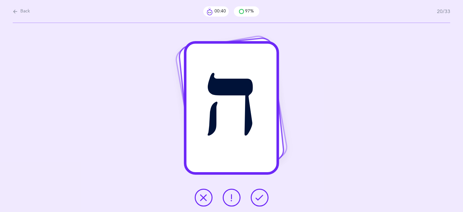
click at [260, 197] on icon at bounding box center [260, 198] width 8 height 8
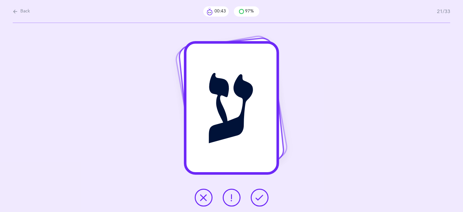
click at [206, 200] on icon at bounding box center [204, 198] width 8 height 8
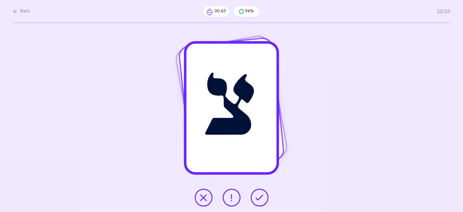
click at [256, 198] on icon at bounding box center [260, 198] width 8 height 8
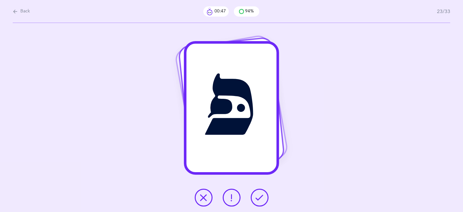
click at [256, 197] on icon at bounding box center [260, 198] width 8 height 8
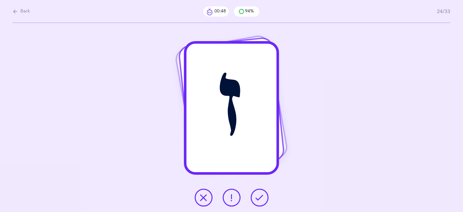
click at [260, 200] on icon at bounding box center [260, 198] width 8 height 8
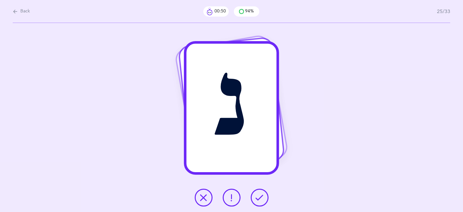
click at [260, 200] on icon at bounding box center [260, 198] width 8 height 8
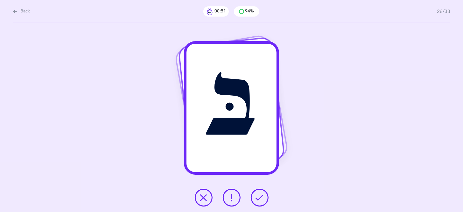
click at [260, 200] on icon at bounding box center [260, 198] width 8 height 8
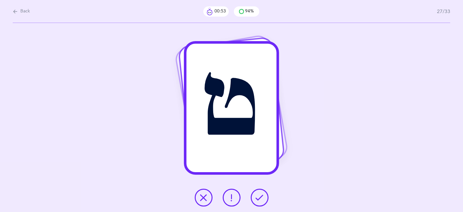
click at [260, 200] on icon at bounding box center [260, 198] width 8 height 8
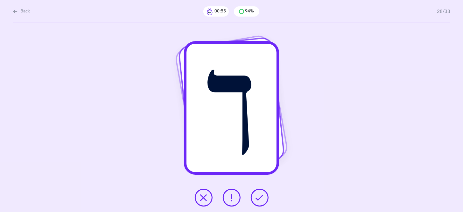
click at [260, 200] on icon at bounding box center [260, 198] width 8 height 8
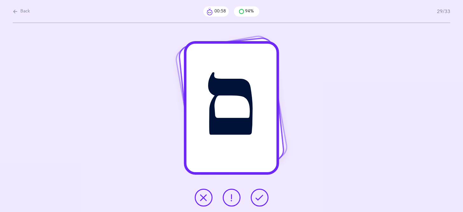
click at [260, 200] on icon at bounding box center [260, 198] width 8 height 8
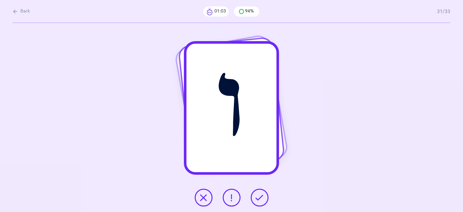
click at [260, 200] on icon at bounding box center [260, 198] width 8 height 8
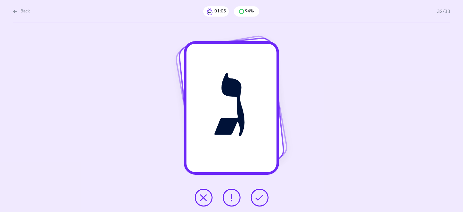
click at [260, 200] on icon at bounding box center [260, 198] width 8 height 8
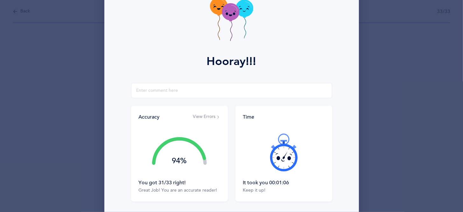
scroll to position [45, 0]
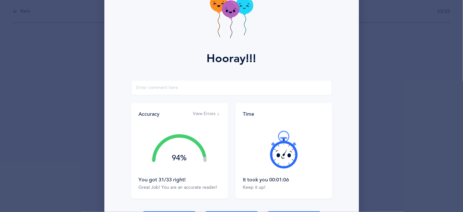
click at [211, 114] on button "View Errors" at bounding box center [206, 114] width 27 height 6
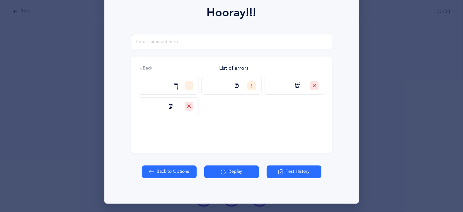
scroll to position [91, 0]
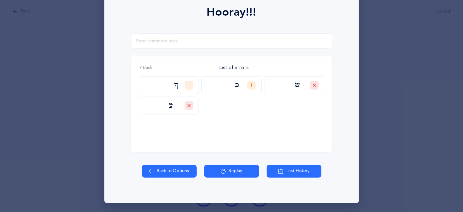
click at [179, 170] on button "Back to Options" at bounding box center [169, 171] width 55 height 13
select select "27"
select select "single"
